Goal: Find specific page/section: Find specific page/section

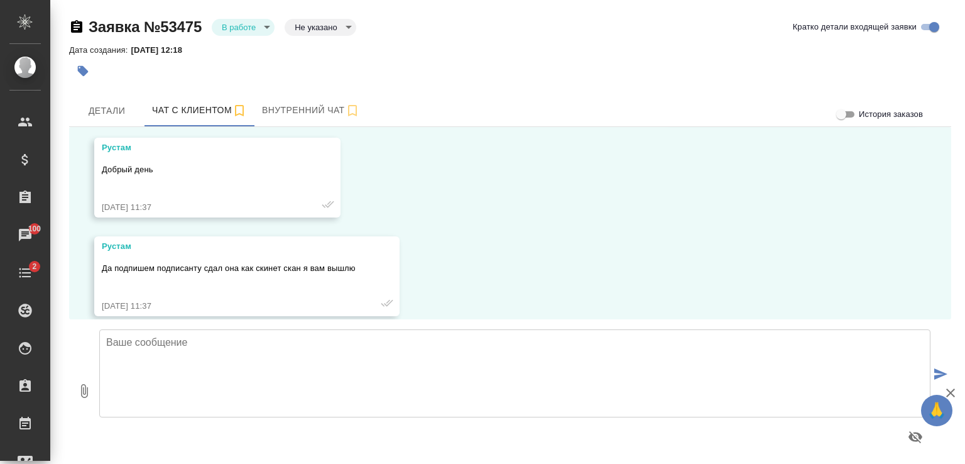
scroll to position [9316, 0]
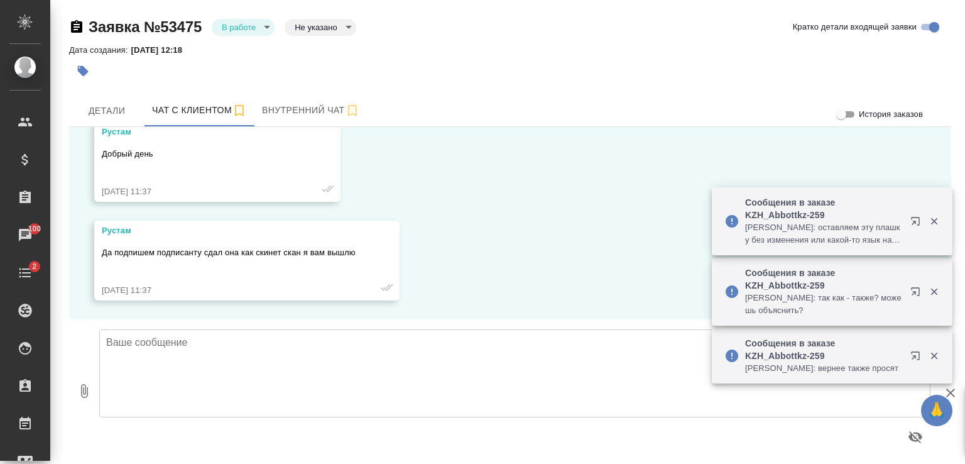
click at [328, 363] on textarea at bounding box center [514, 373] width 831 height 88
type textarea "Р"
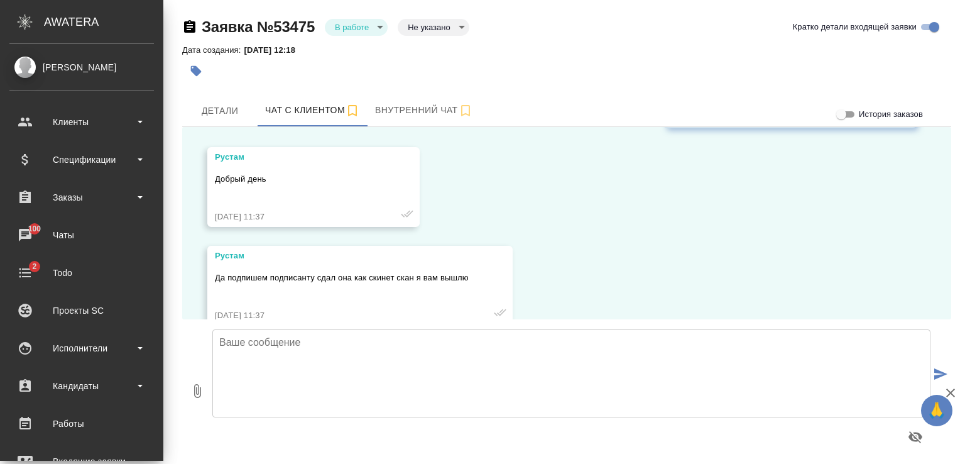
scroll to position [9379, 0]
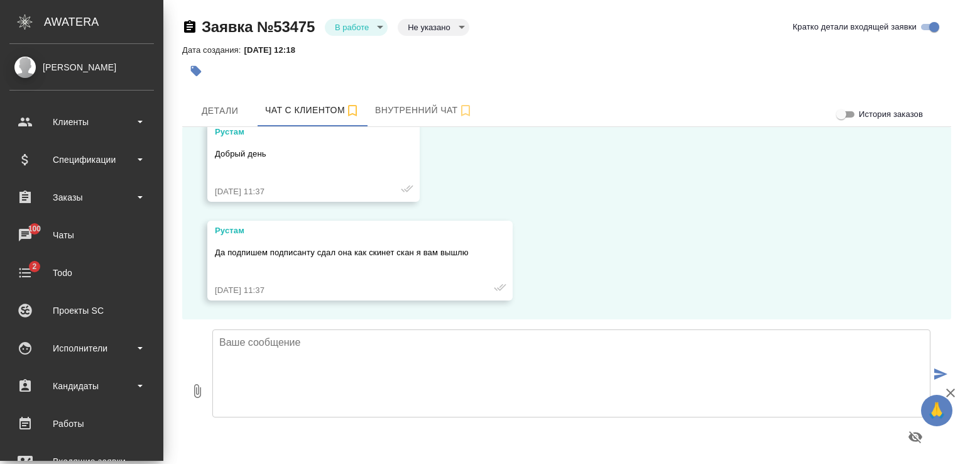
drag, startPoint x: 63, startPoint y: 121, endPoint x: 791, endPoint y: 146, distance: 727.5
click at [791, 168] on div "07.08, четверг Гудина Александра (менеджер) Рустам, добрый день! В продолжение …" at bounding box center [566, 223] width 769 height 192
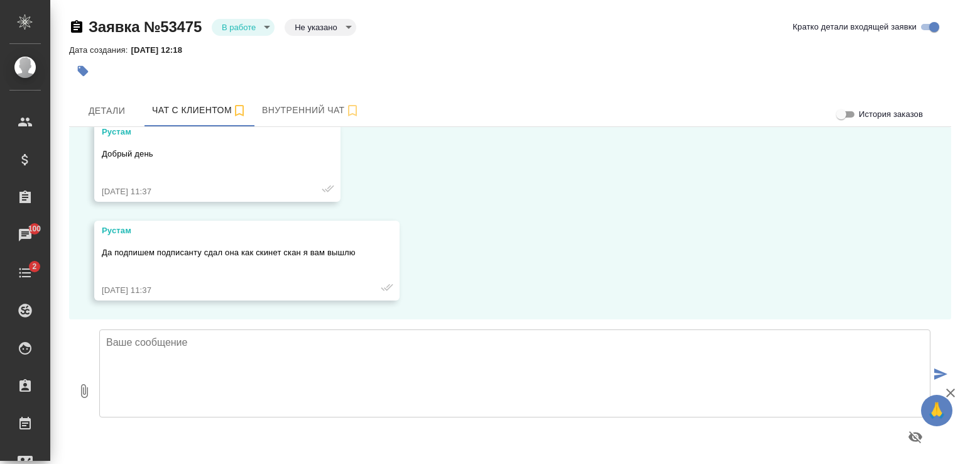
scroll to position [9316, 0]
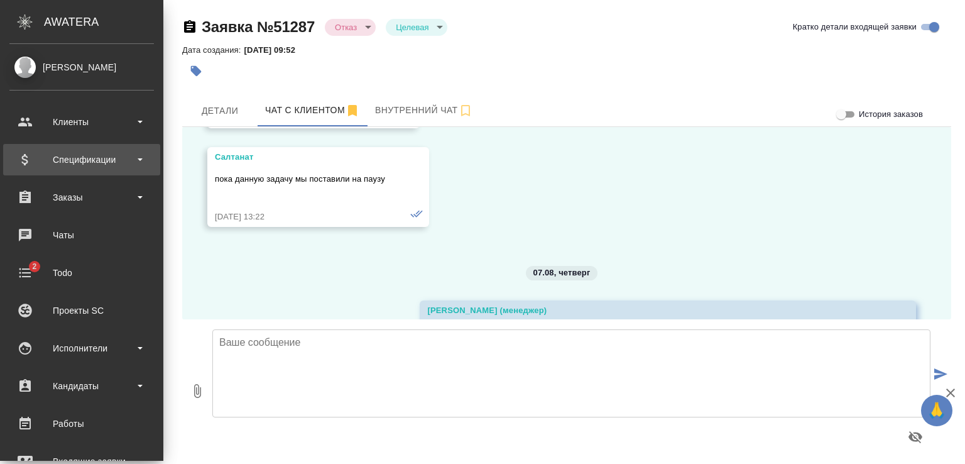
scroll to position [8094, 0]
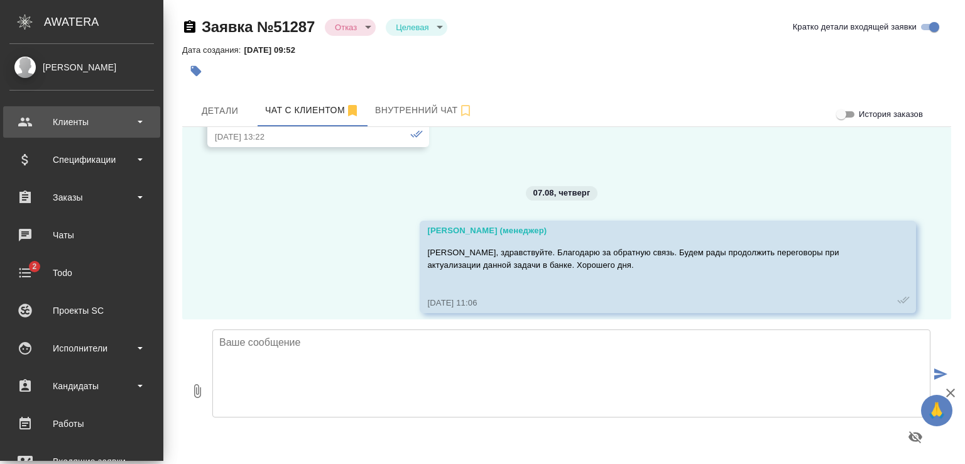
click at [77, 111] on div "Клиенты" at bounding box center [81, 121] width 157 height 31
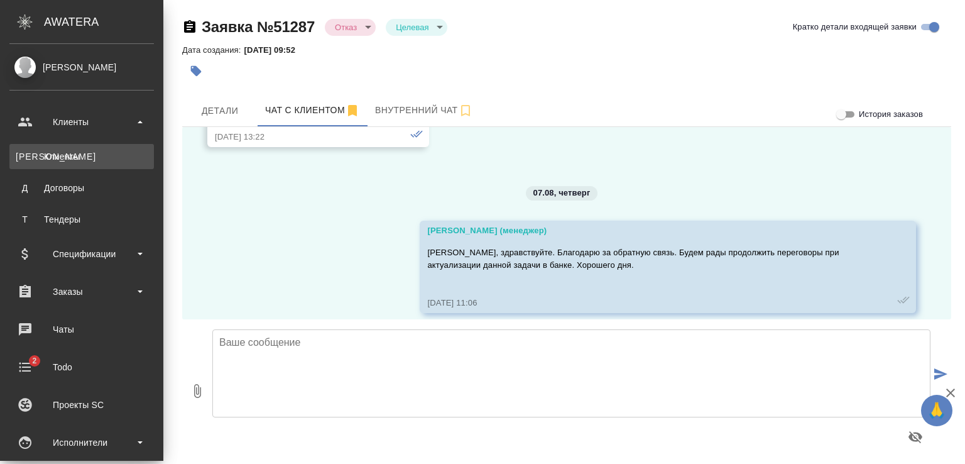
click at [66, 153] on div "Клиенты" at bounding box center [82, 156] width 132 height 13
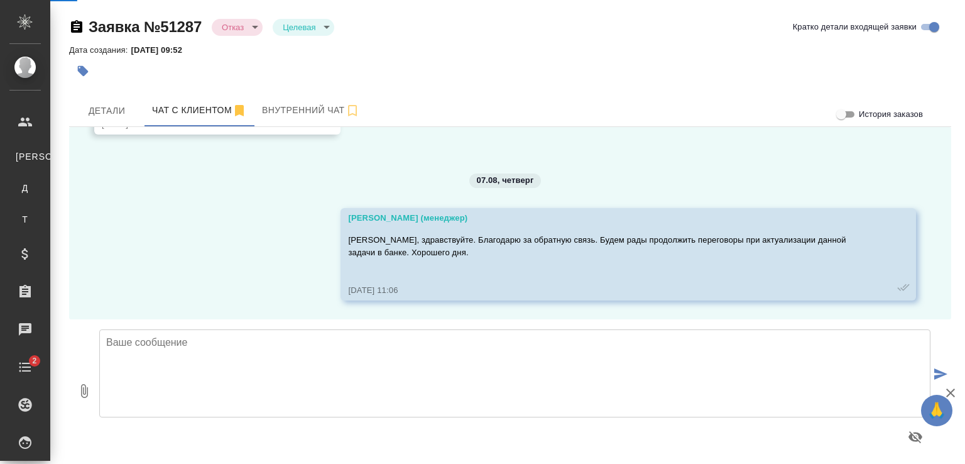
scroll to position [8043, 0]
select select "RU"
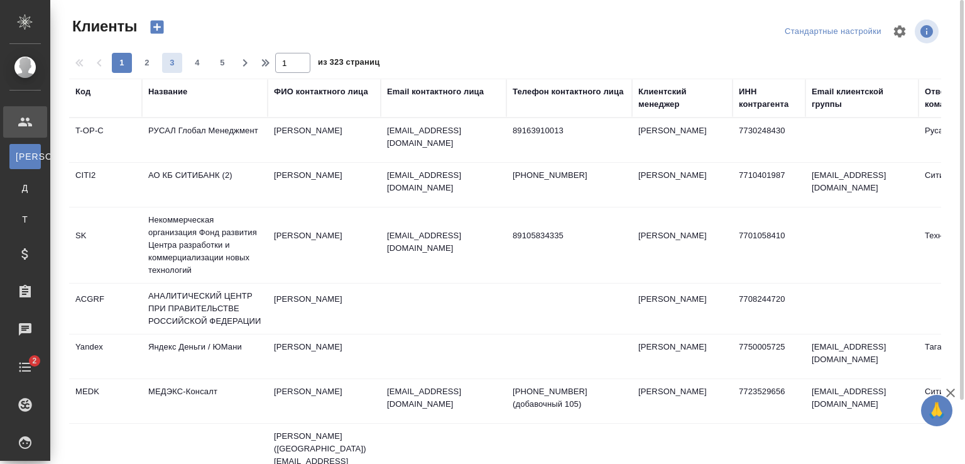
click at [175, 91] on div "Название" at bounding box center [167, 91] width 39 height 13
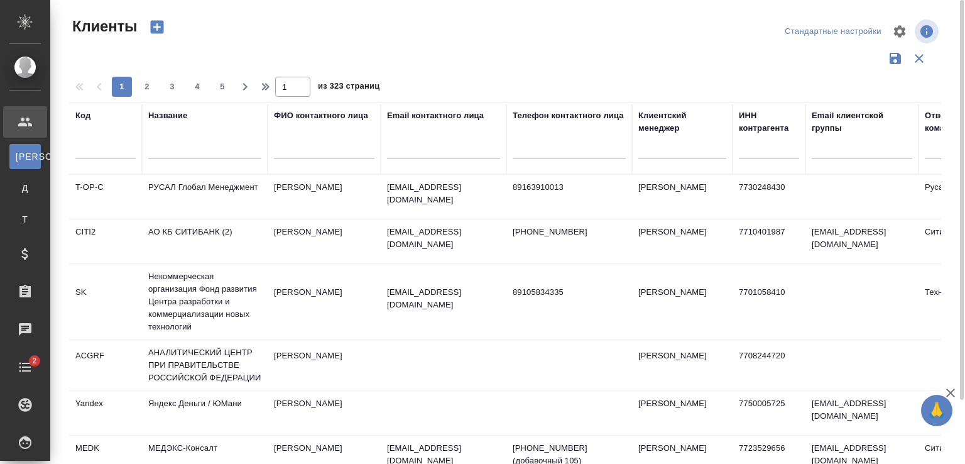
click at [183, 138] on div at bounding box center [204, 151] width 113 height 31
click at [175, 149] on input "text" at bounding box center [204, 151] width 113 height 16
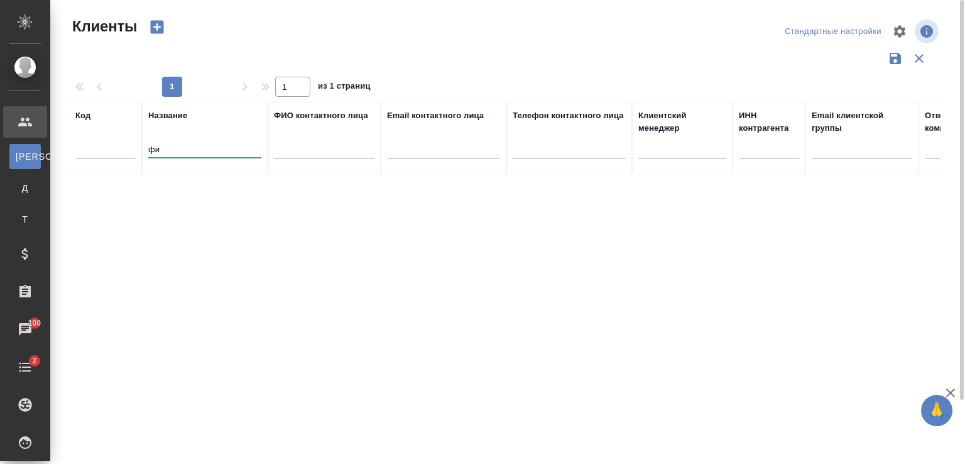
type input "ф"
type input "[PERSON_NAME]"
type input "fitole"
click at [187, 189] on td "Fitoleum" at bounding box center [205, 197] width 126 height 44
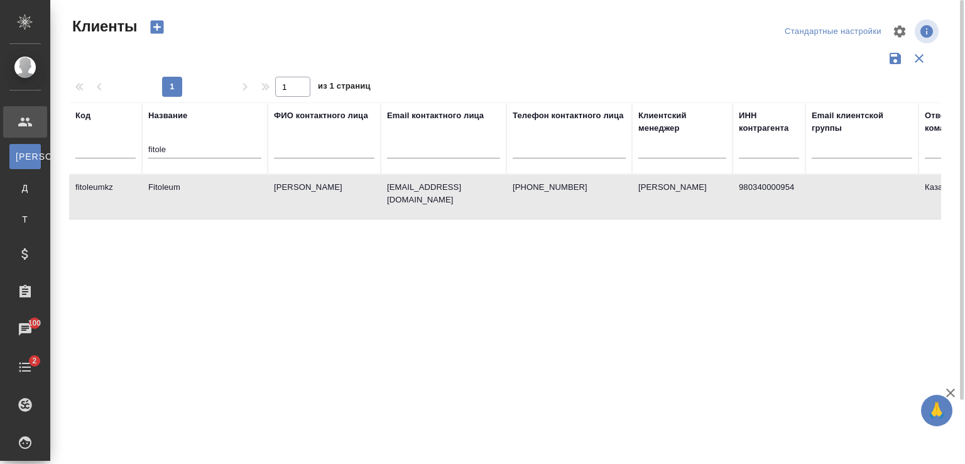
click at [187, 189] on td "Fitoleum" at bounding box center [205, 197] width 126 height 44
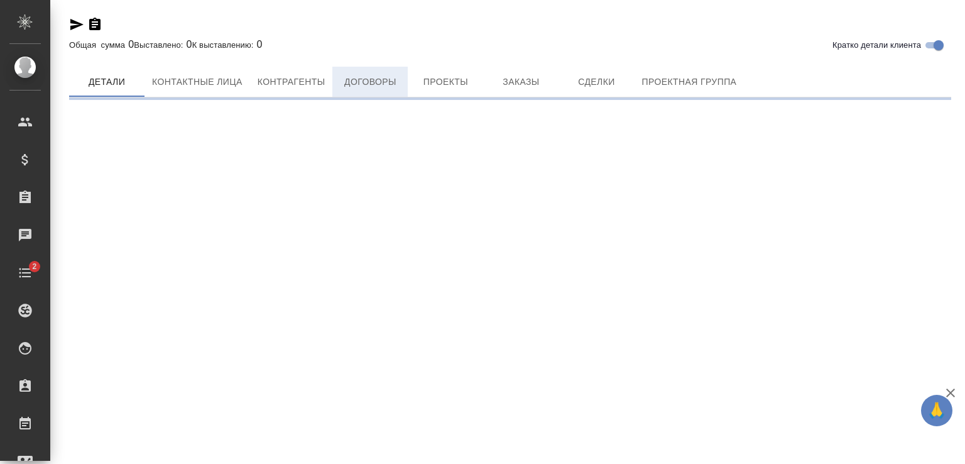
click at [375, 83] on div "Кратко детали клиента Общая сумма 0 Выставлено: 0 К выставлению: 0 [PERSON_NAME…" at bounding box center [510, 53] width 896 height 107
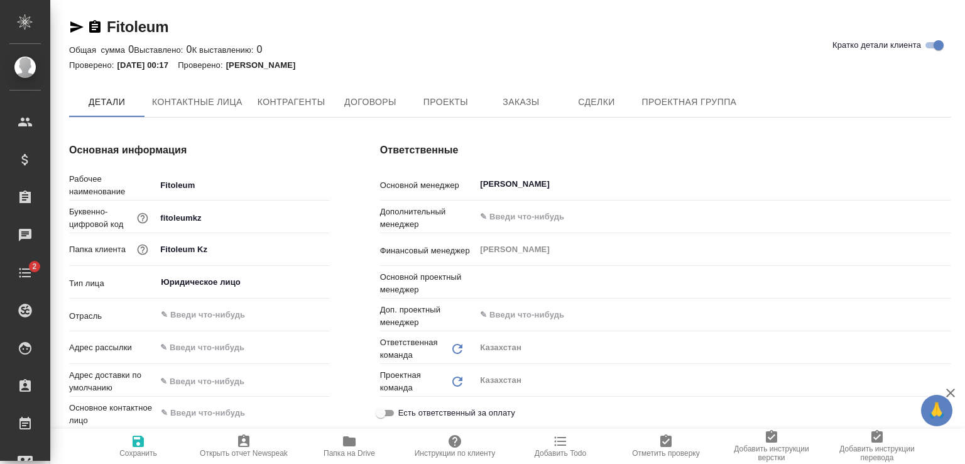
type textarea "x"
click at [368, 104] on span "Договоры" at bounding box center [370, 103] width 60 height 16
type textarea "x"
